Goal: Transaction & Acquisition: Purchase product/service

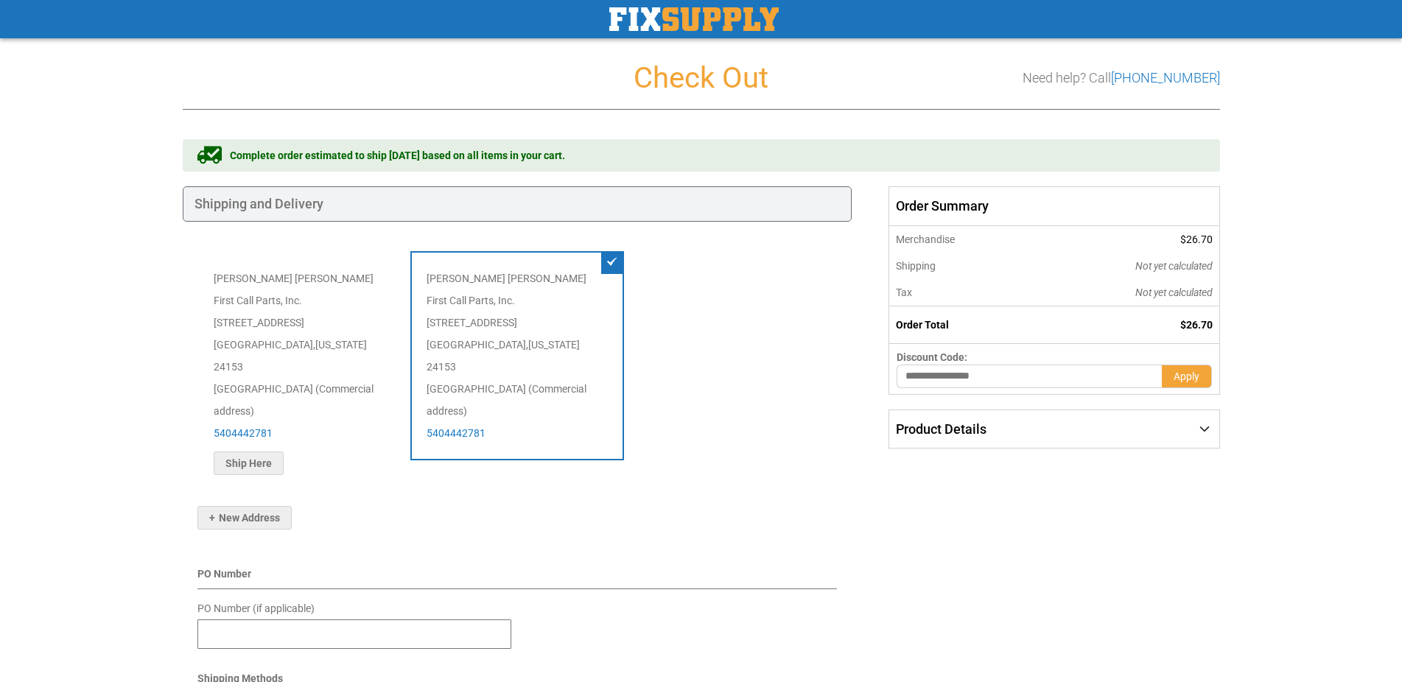
click at [82, 418] on div "Toggle Nav Checkout Check Out Need help? Call [PHONE_NUMBER] Shipping Payment R…" at bounding box center [701, 540] width 1402 height 1081
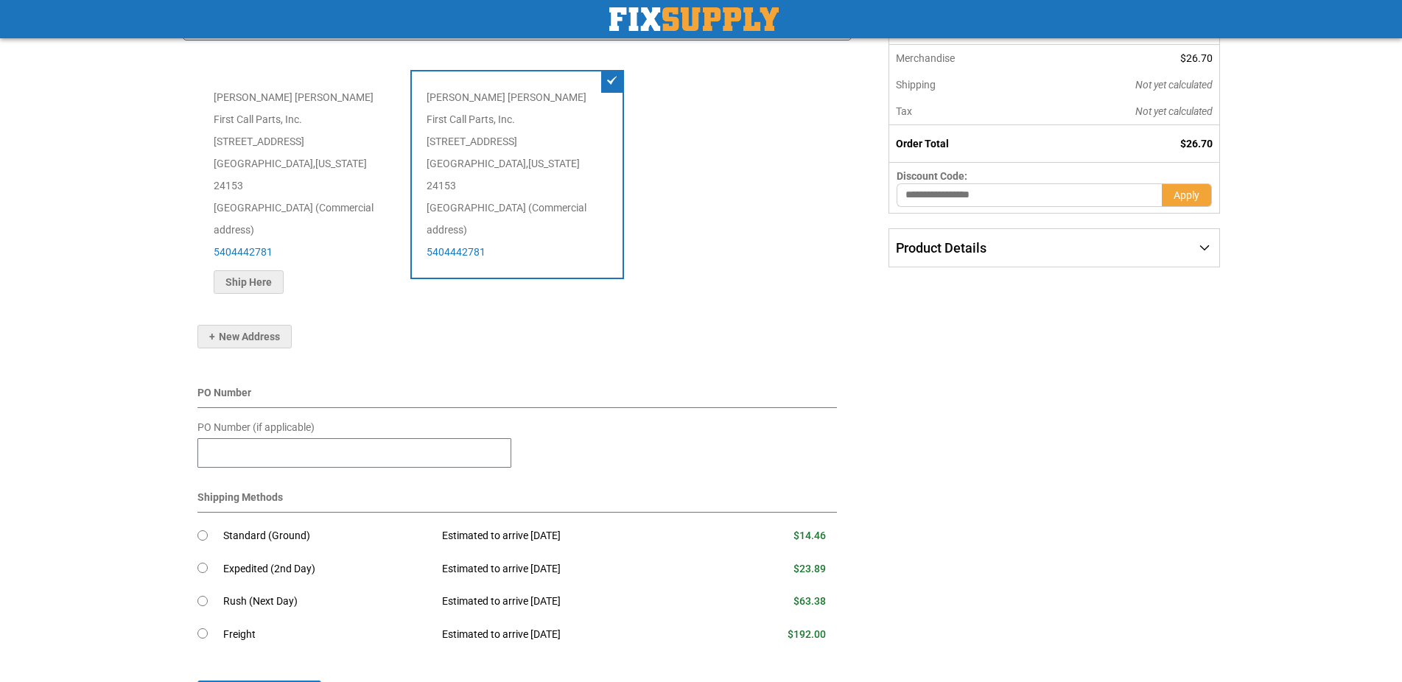
scroll to position [225, 0]
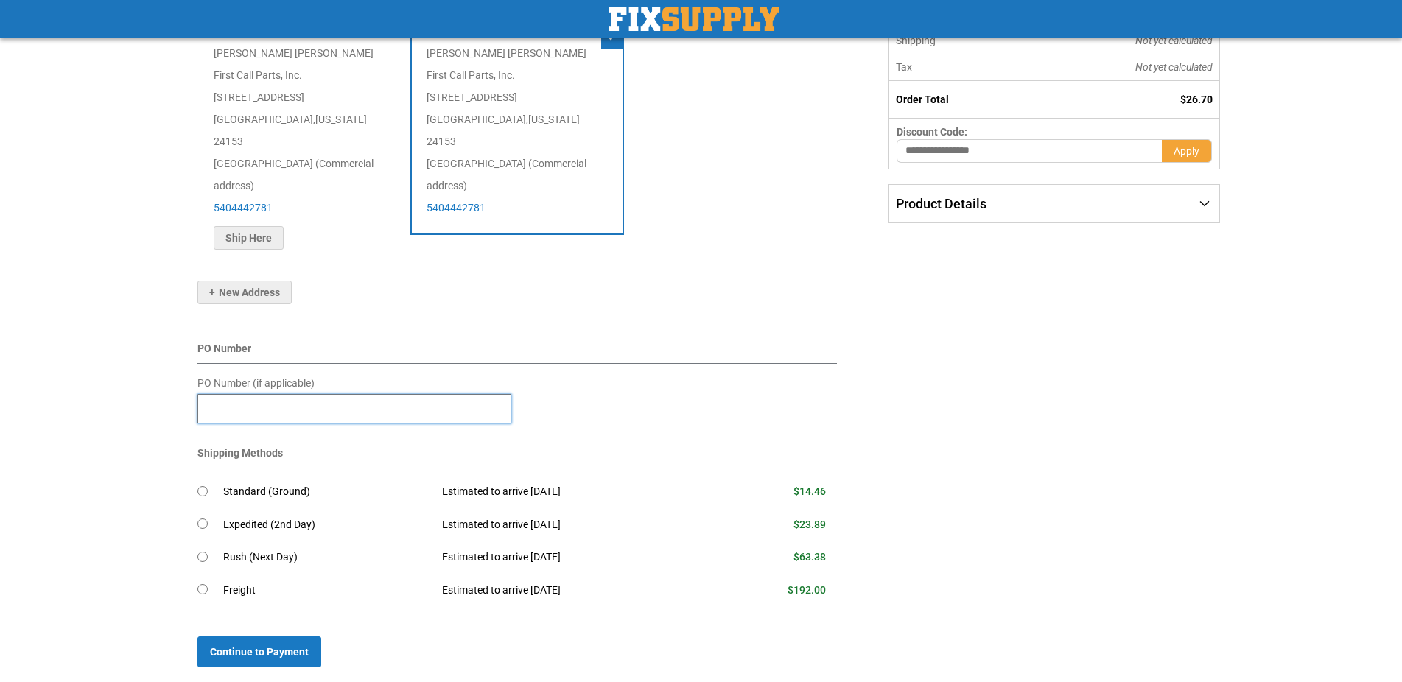
click at [239, 394] on input "PO Number (if applicable)" at bounding box center [354, 408] width 314 height 29
type input "******"
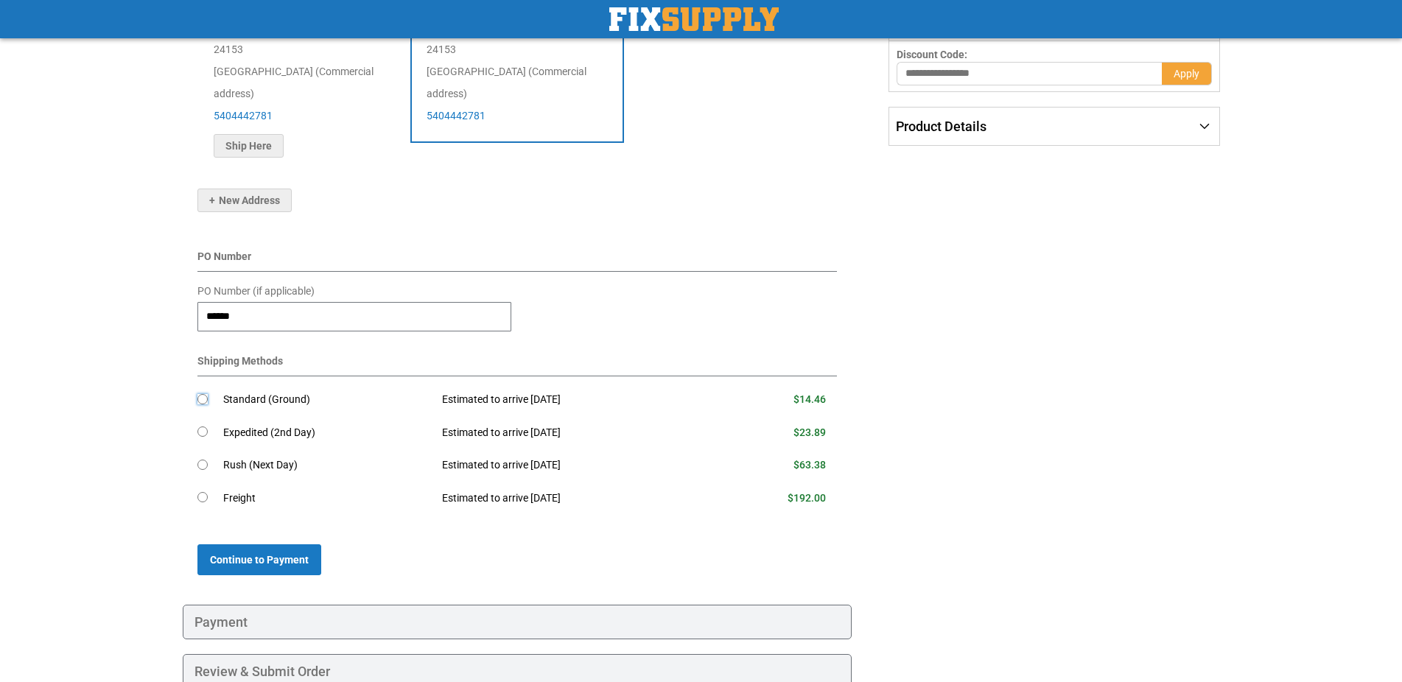
scroll to position [351, 0]
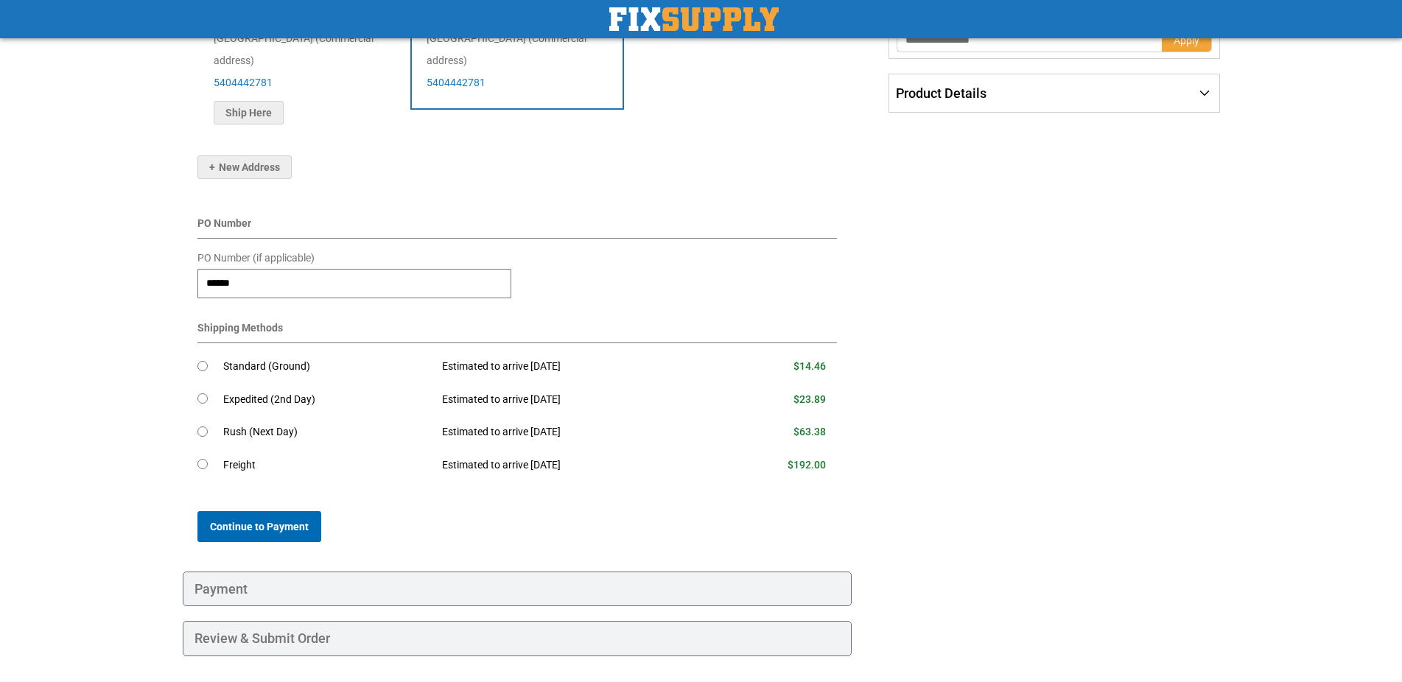
click at [273, 521] on span "Continue to Payment" at bounding box center [259, 527] width 99 height 12
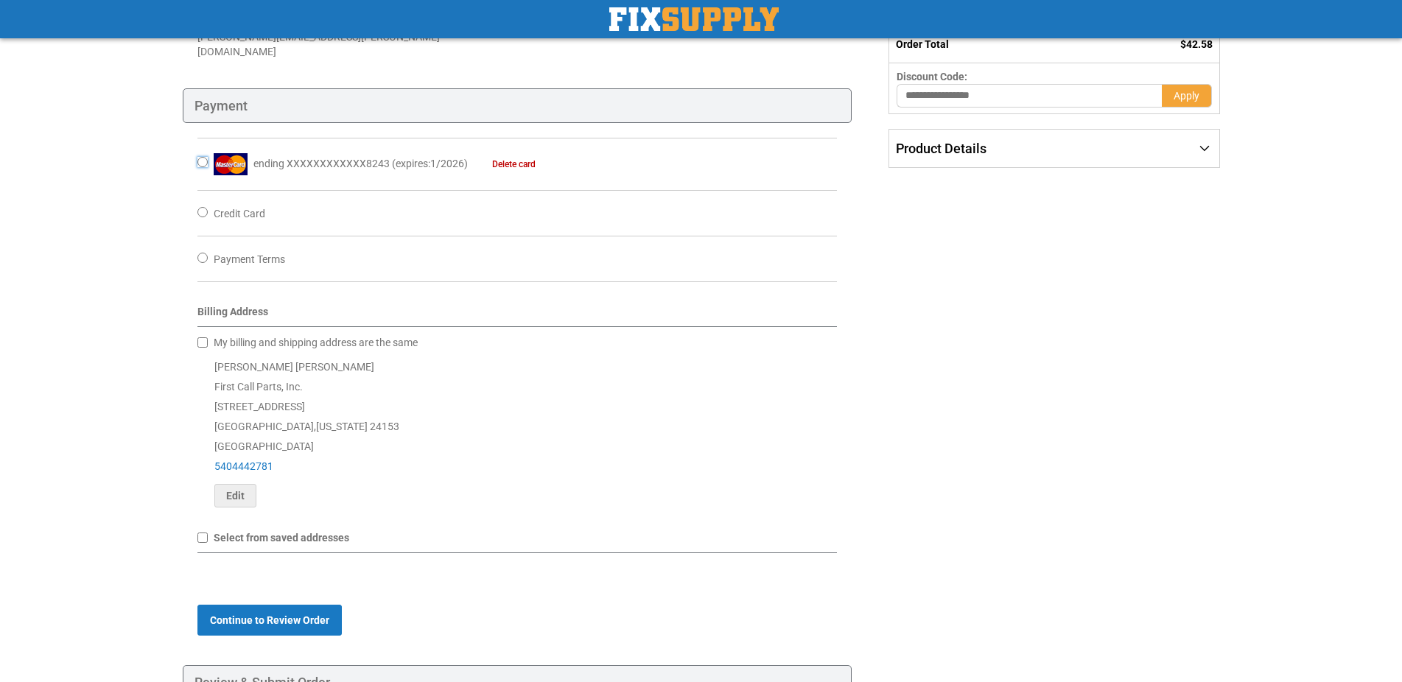
scroll to position [301, 0]
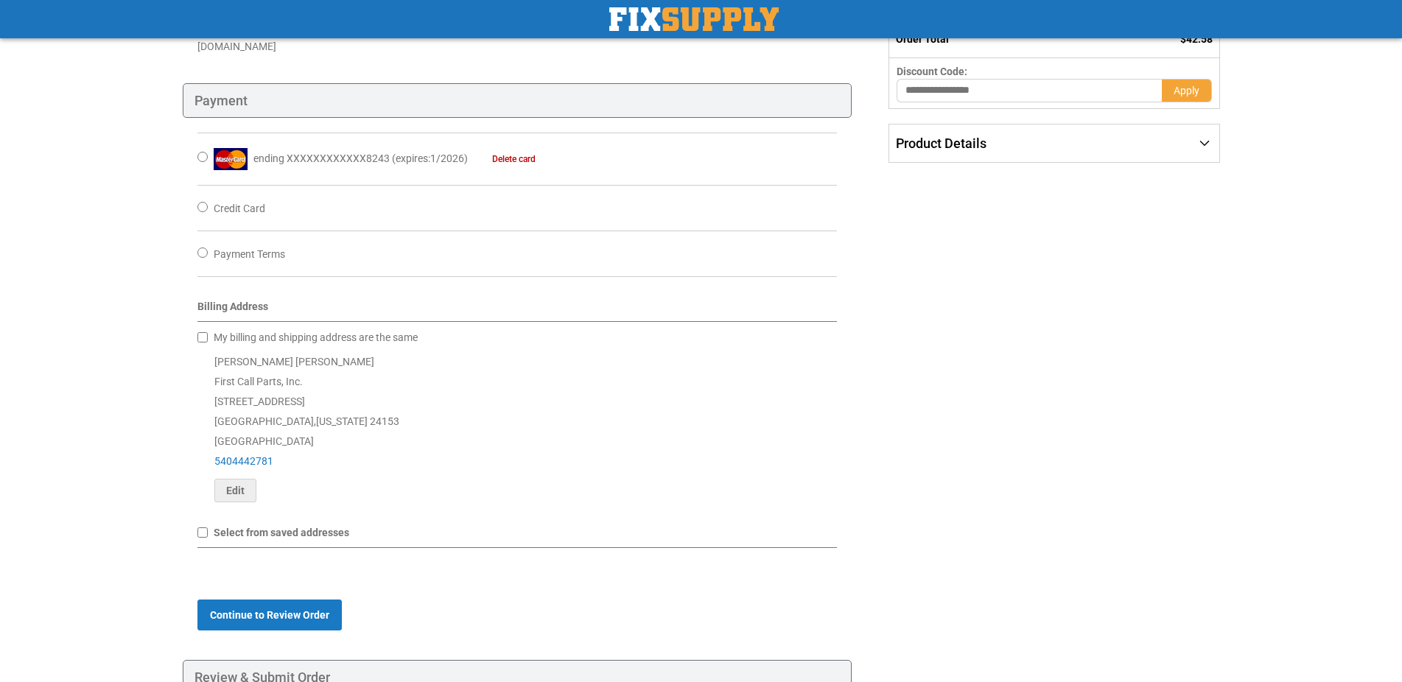
click at [1068, 321] on div "Shipping Payment Review & Submit Order Complete order estimated to ship [DATE] …" at bounding box center [701, 282] width 1037 height 886
click at [1101, 152] on div "Product Details" at bounding box center [1053, 144] width 329 height 38
click at [92, 368] on div "Toggle Nav Checkout Check Out Need help? Call [PHONE_NUMBER] Shipping Payment R…" at bounding box center [701, 234] width 1402 height 1070
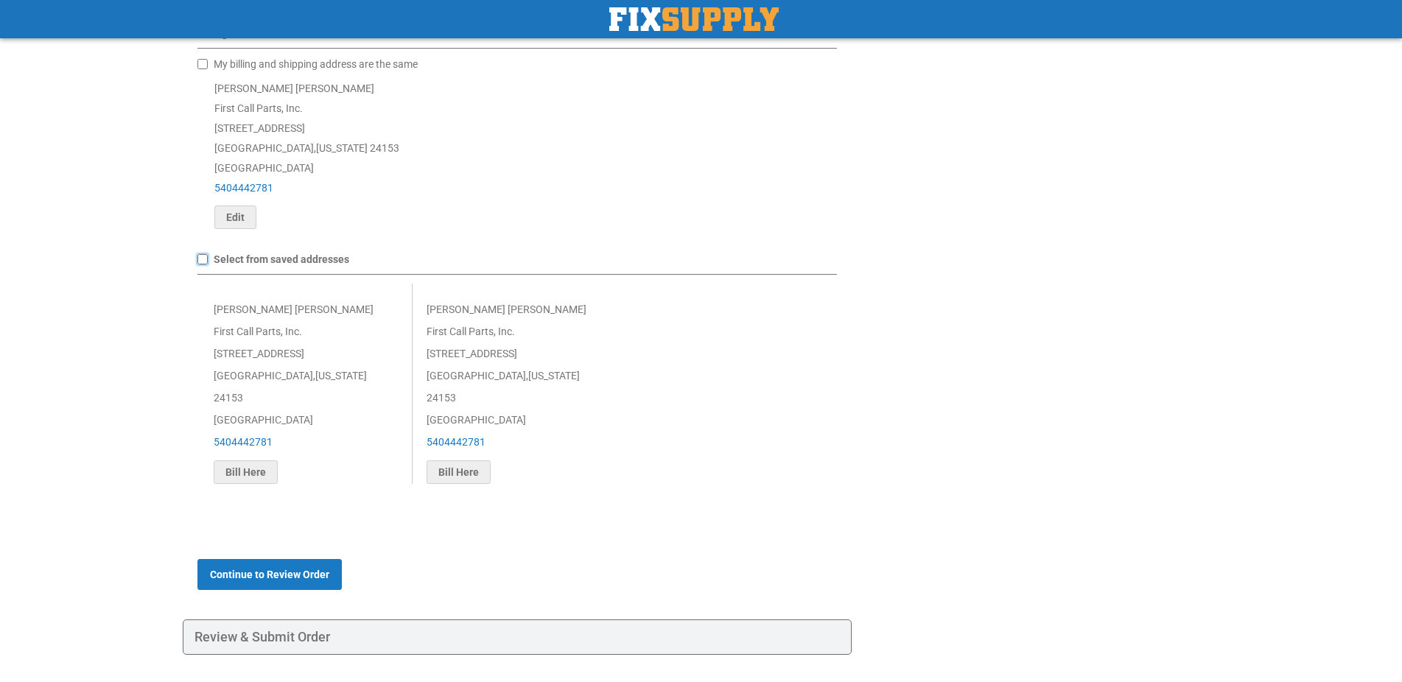
scroll to position [582, 0]
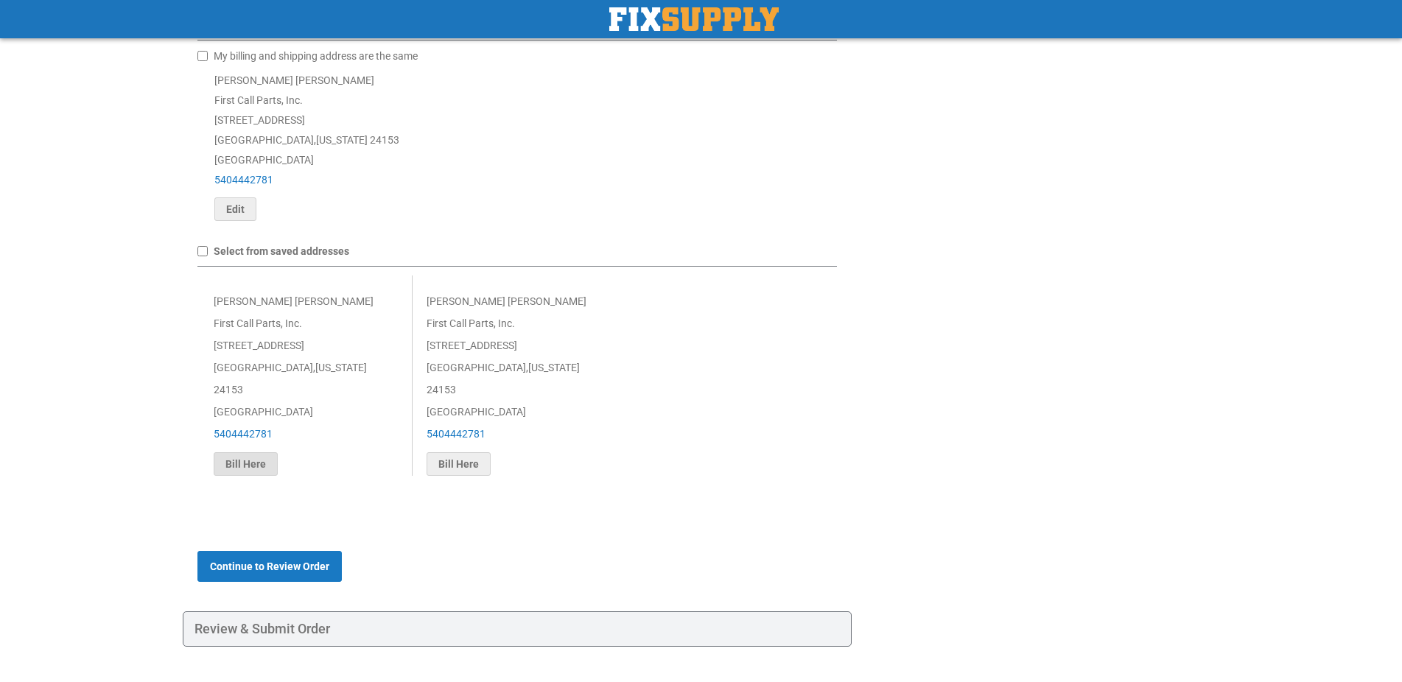
click at [249, 452] on button "Bill Here" at bounding box center [246, 464] width 64 height 24
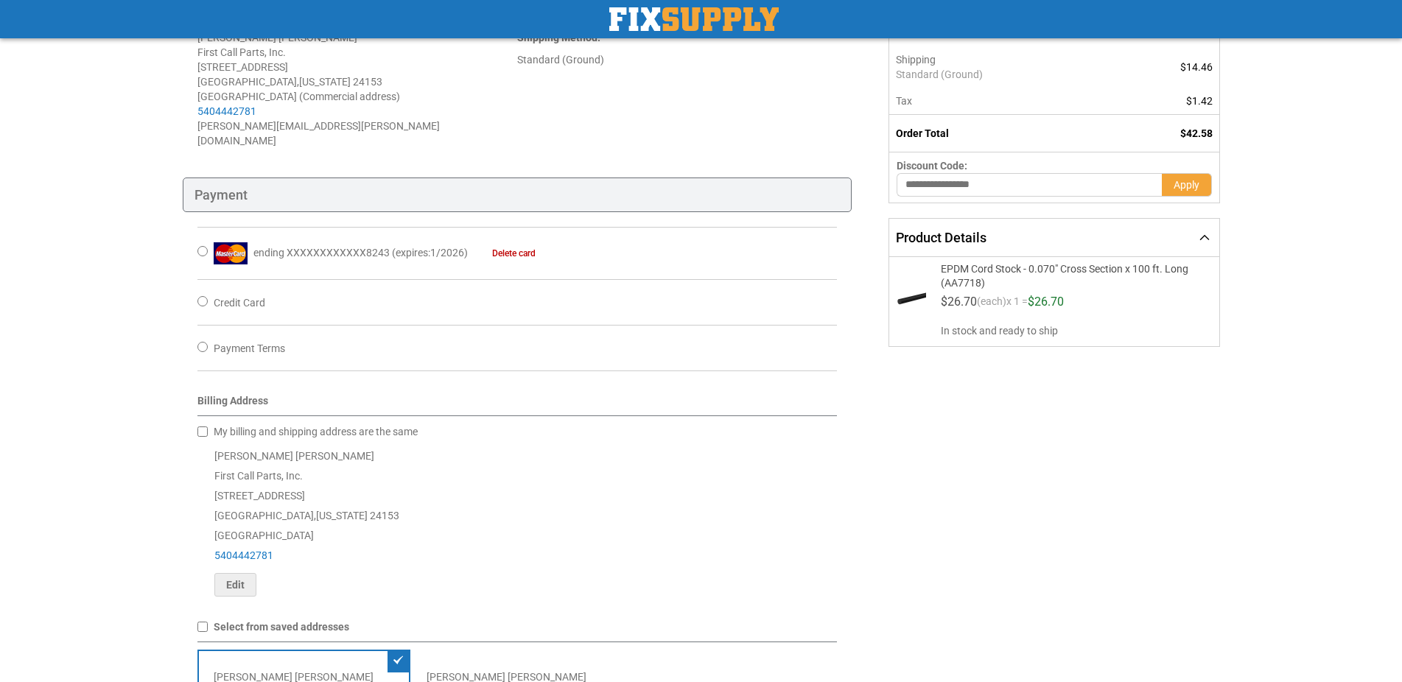
scroll to position [0, 0]
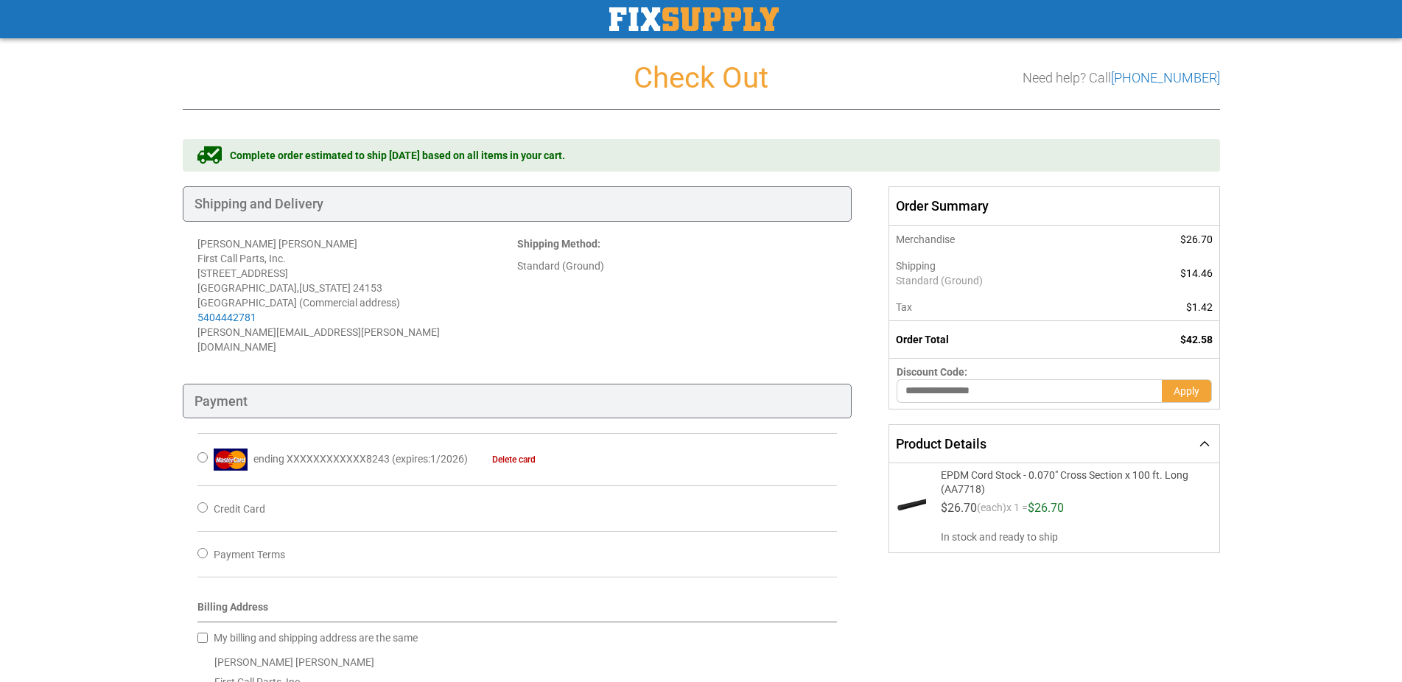
click at [113, 440] on div "Toggle Nav Checkout Check Out Need help? Call [PHONE_NUMBER] Shipping Payment R…" at bounding box center [701, 651] width 1402 height 1303
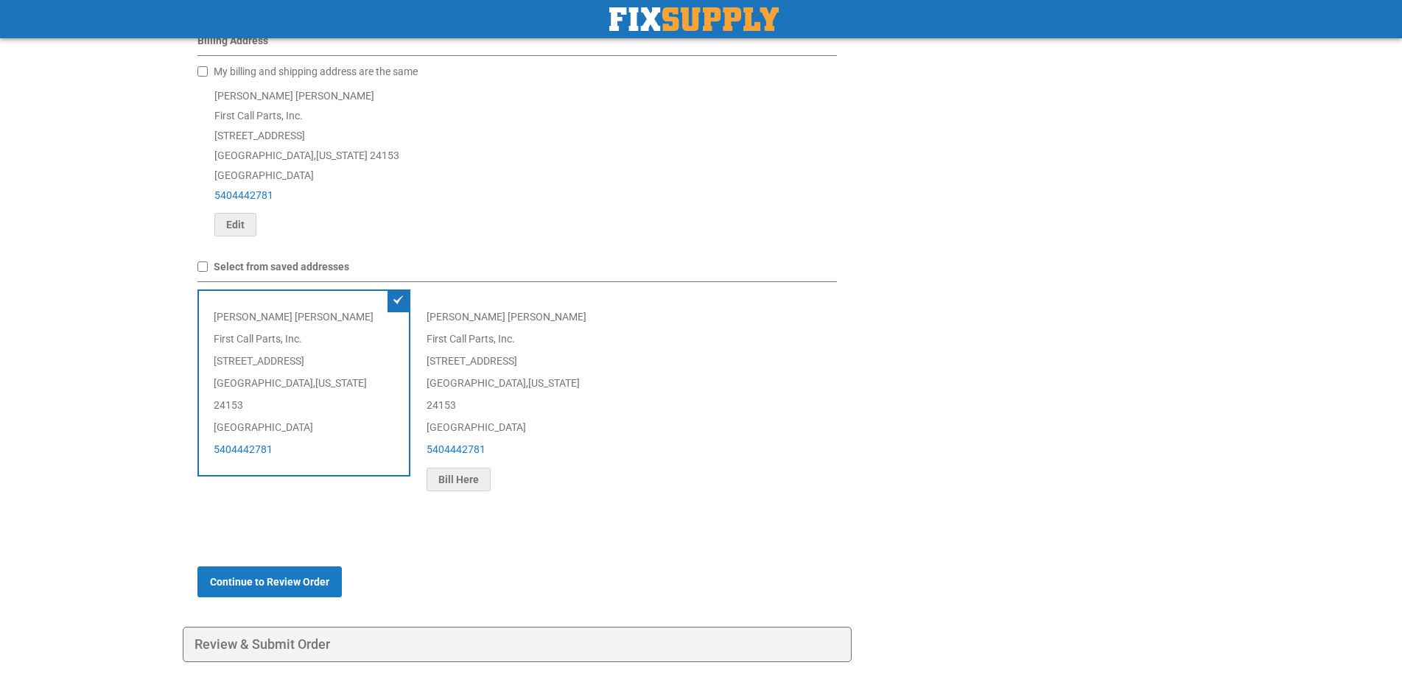
scroll to position [582, 0]
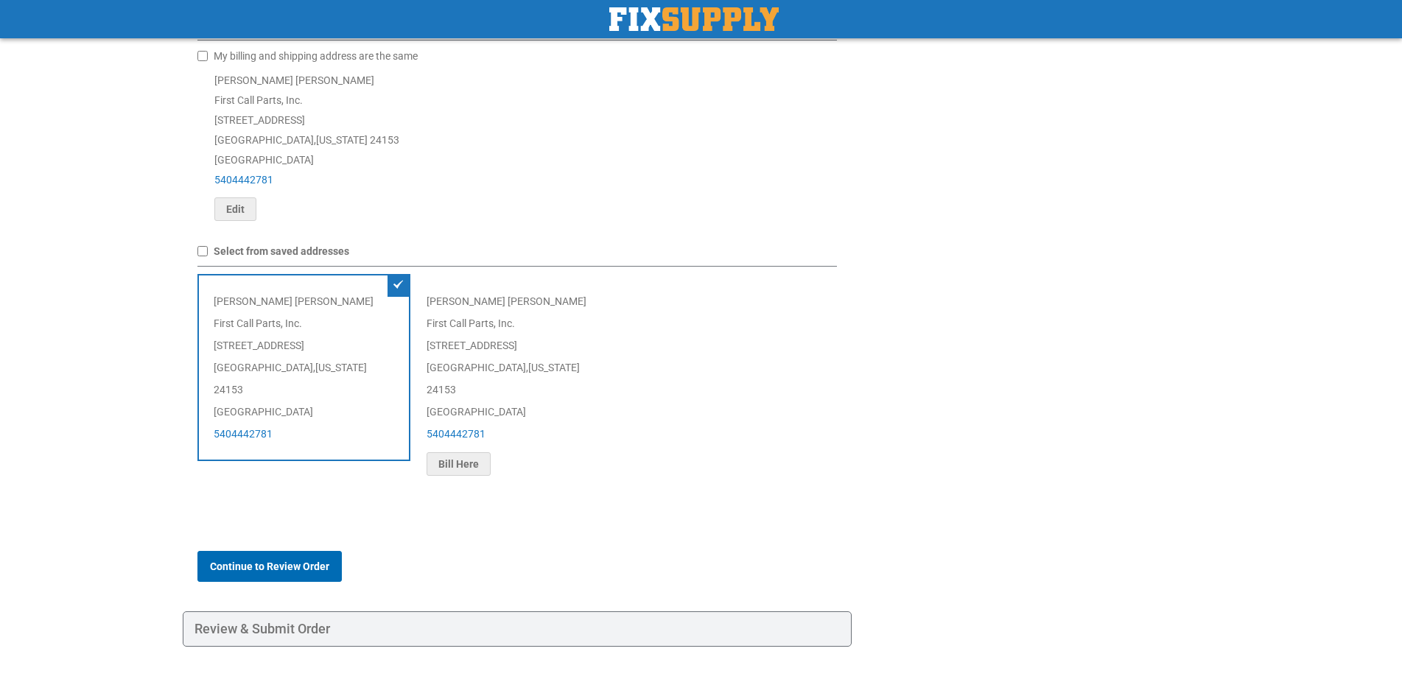
click at [301, 561] on span "Continue to Review Order" at bounding box center [269, 567] width 119 height 12
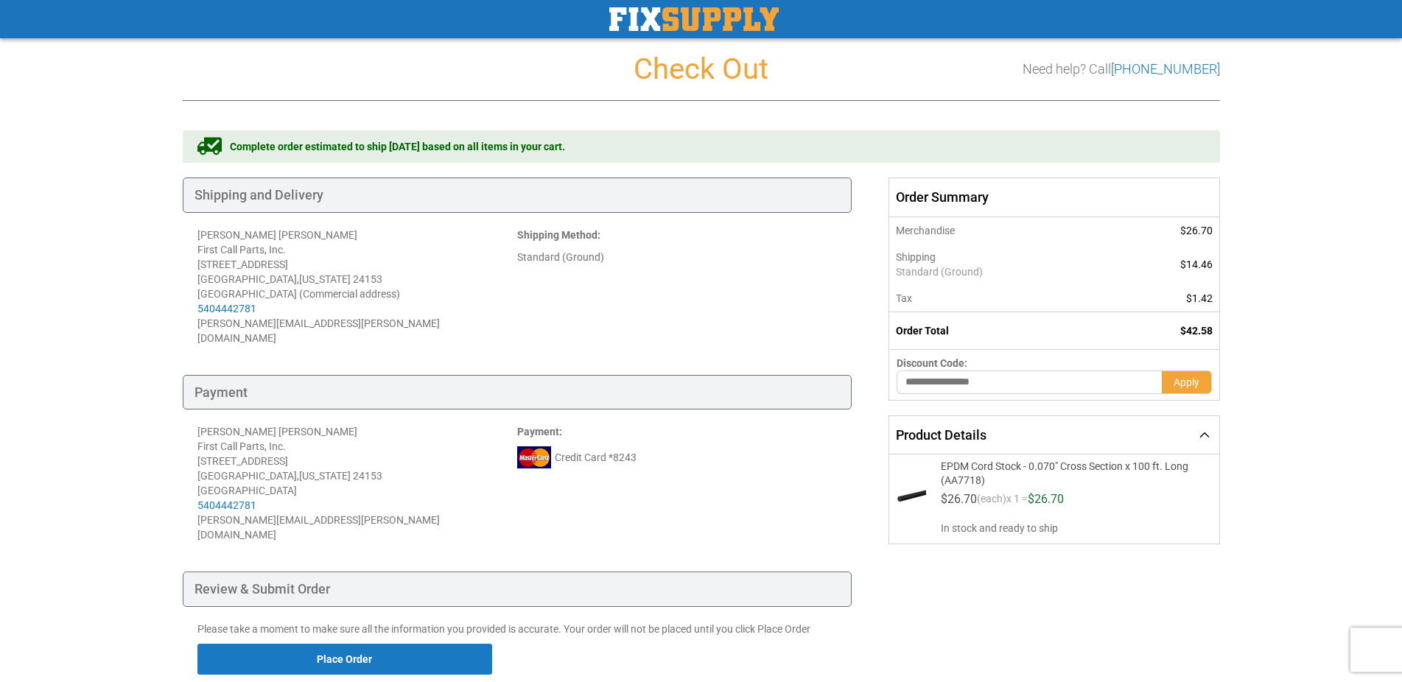
scroll to position [97, 0]
